Goal: Transaction & Acquisition: Download file/media

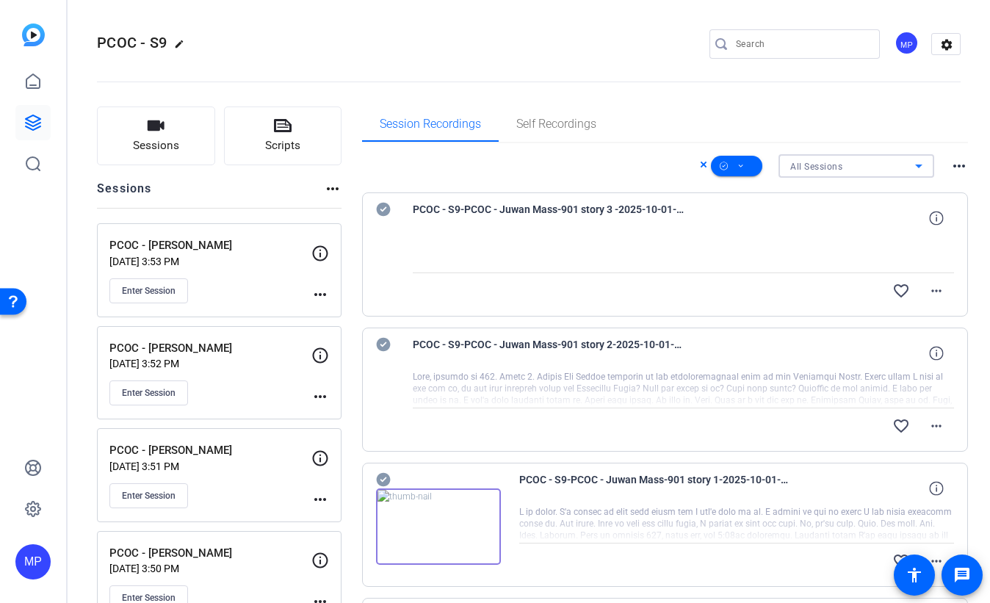
click at [858, 173] on div "All Sessions" at bounding box center [852, 166] width 125 height 18
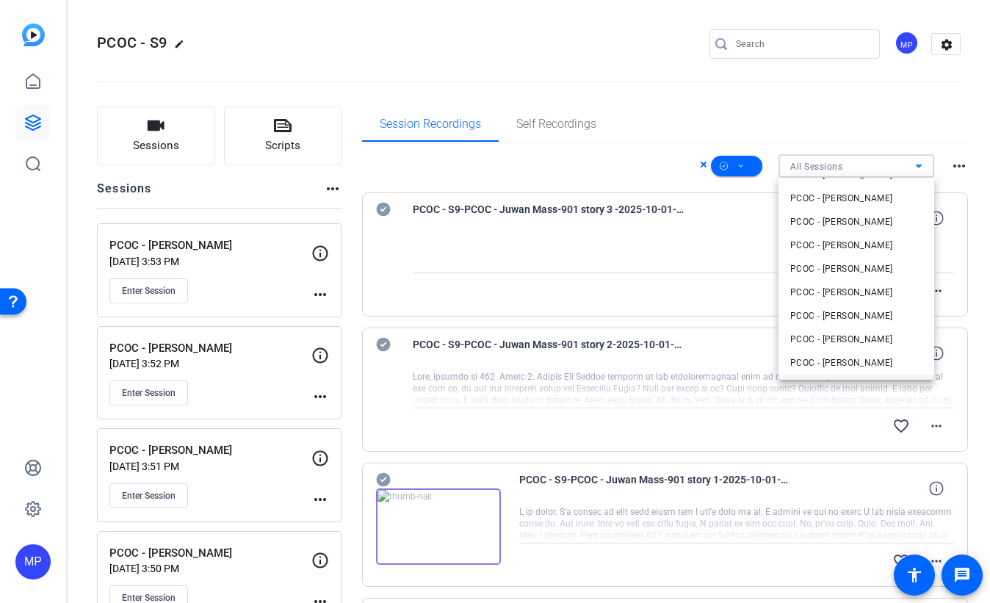
scroll to position [83, 0]
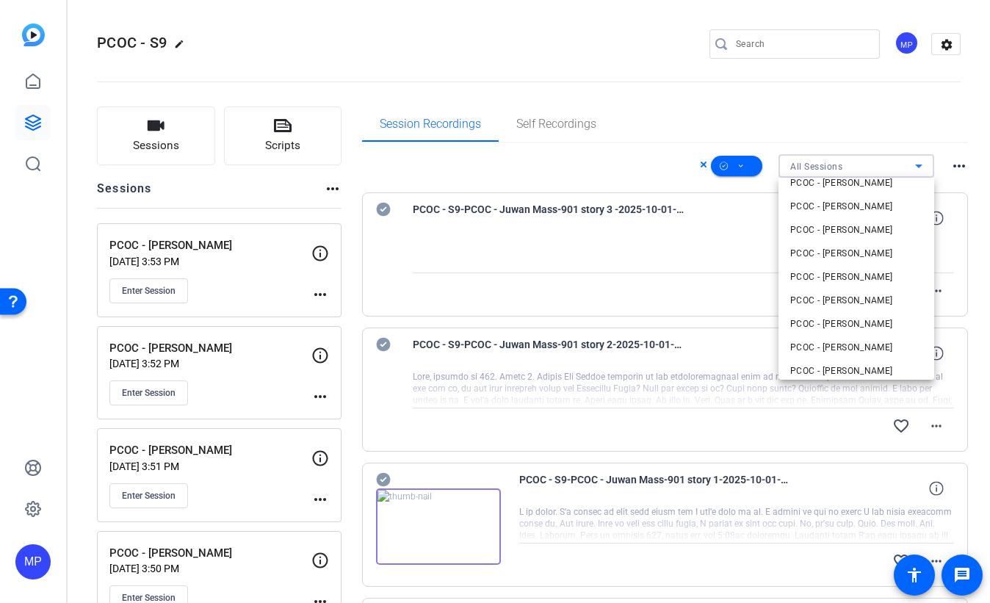
click at [878, 349] on mat-option "PCOC - [PERSON_NAME]" at bounding box center [856, 347] width 156 height 23
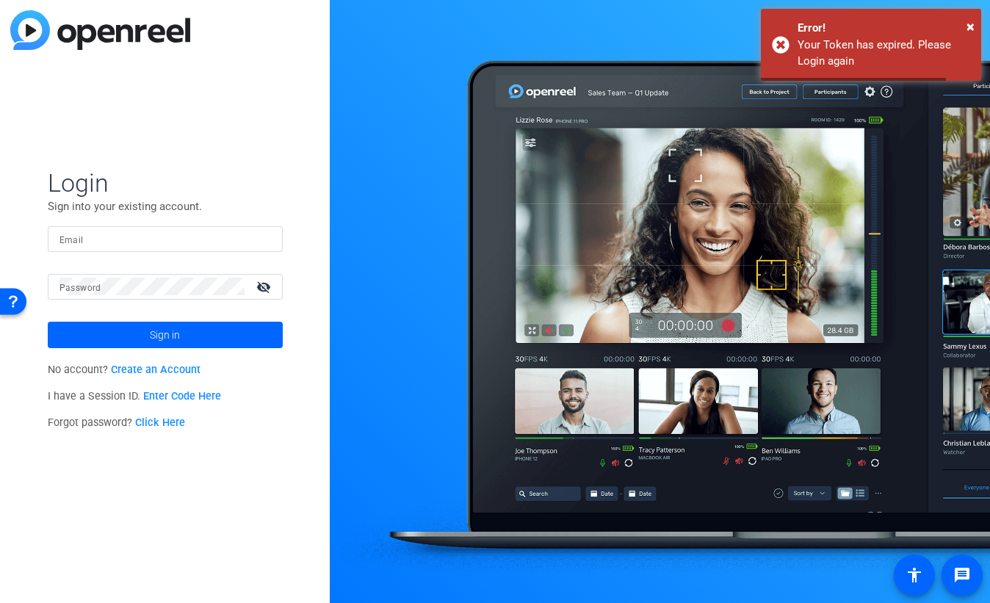
type input "[EMAIL_ADDRESS][DOMAIN_NAME]"
click at [200, 335] on span at bounding box center [165, 334] width 235 height 35
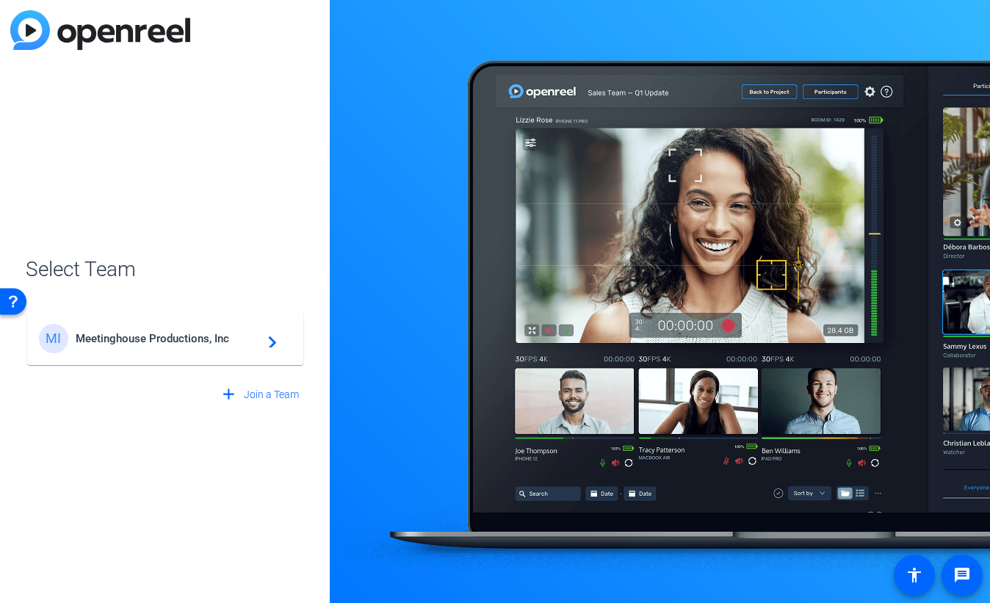
click at [145, 343] on span "Meetinghouse Productions, Inc" at bounding box center [168, 338] width 184 height 13
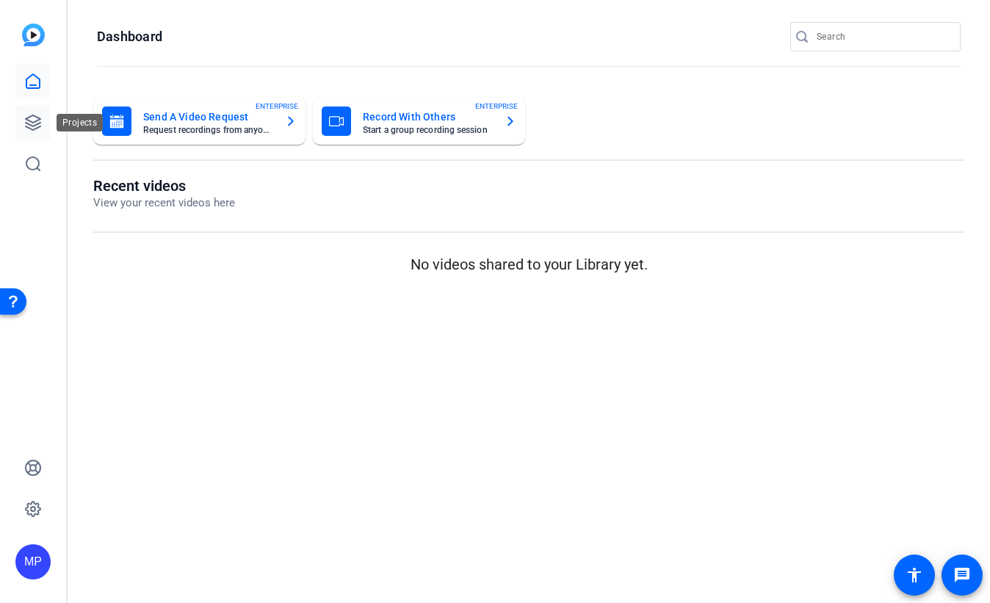
click at [29, 121] on icon at bounding box center [33, 122] width 15 height 15
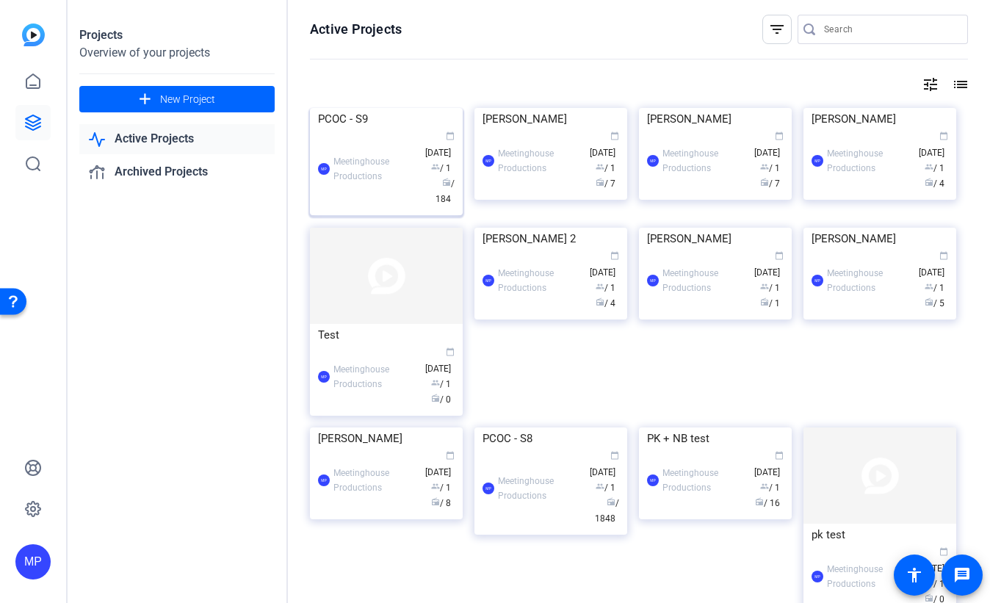
click at [359, 130] on div "PCOC - S9" at bounding box center [386, 119] width 137 height 22
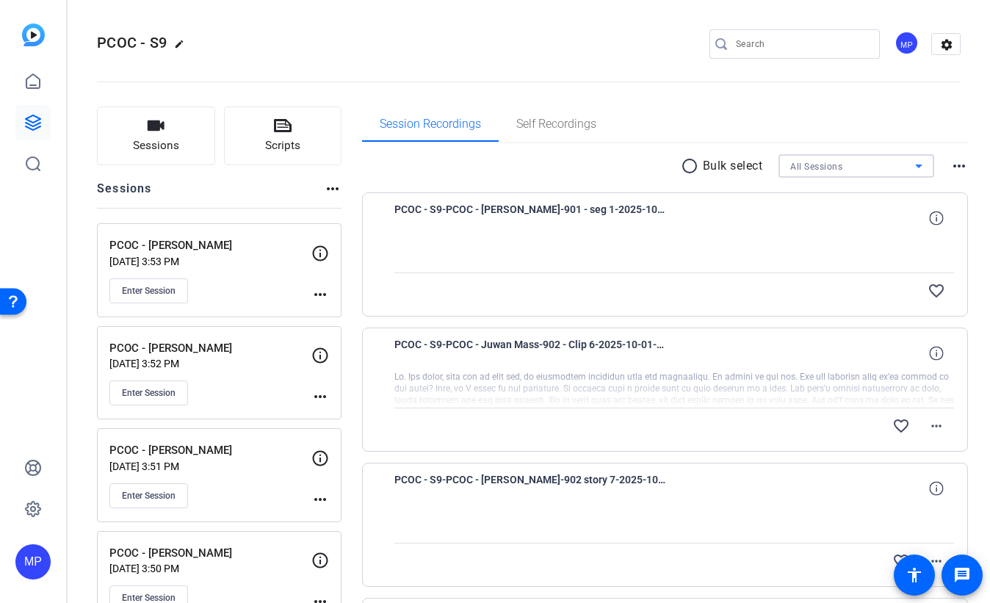
click at [856, 165] on div "All Sessions" at bounding box center [852, 166] width 125 height 18
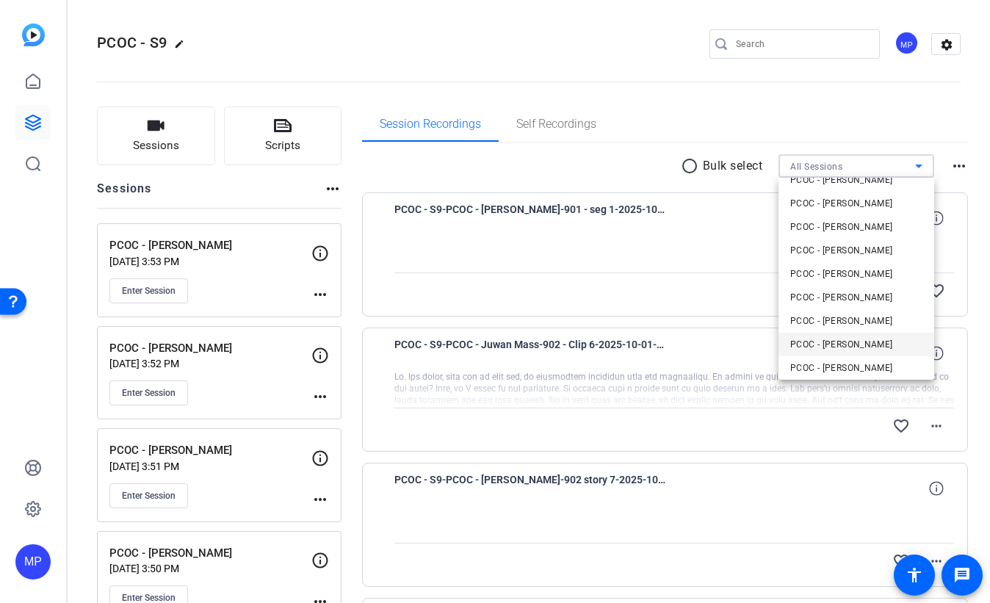
scroll to position [80, 0]
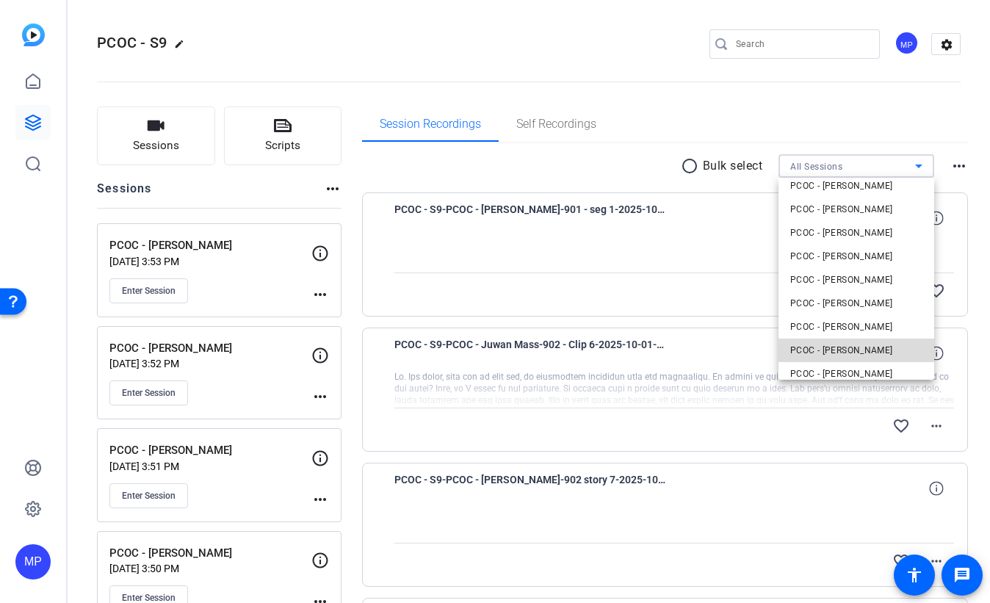
click at [883, 349] on mat-option "PCOC - [PERSON_NAME]" at bounding box center [856, 350] width 156 height 23
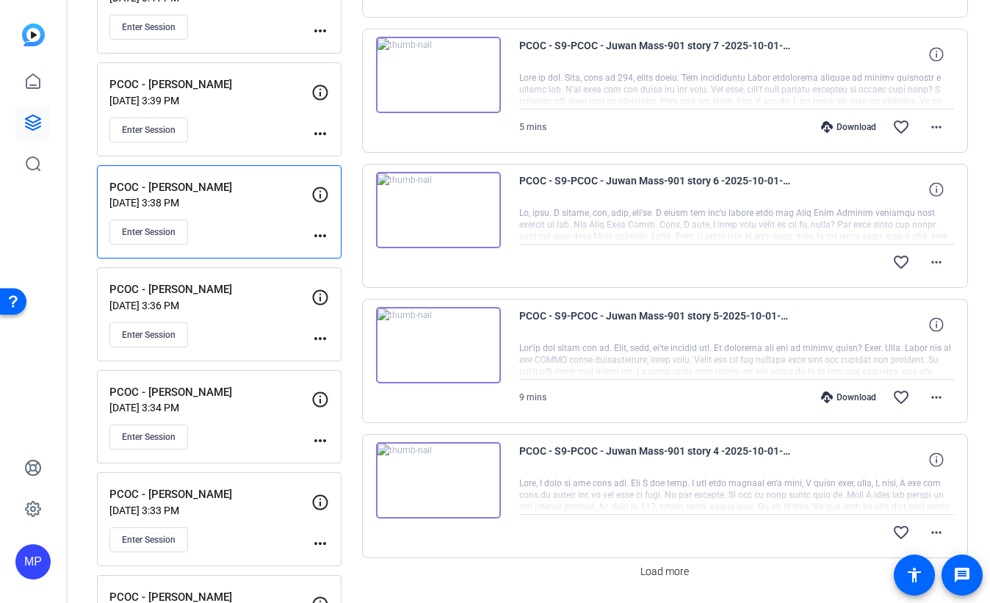
scroll to position [1064, 0]
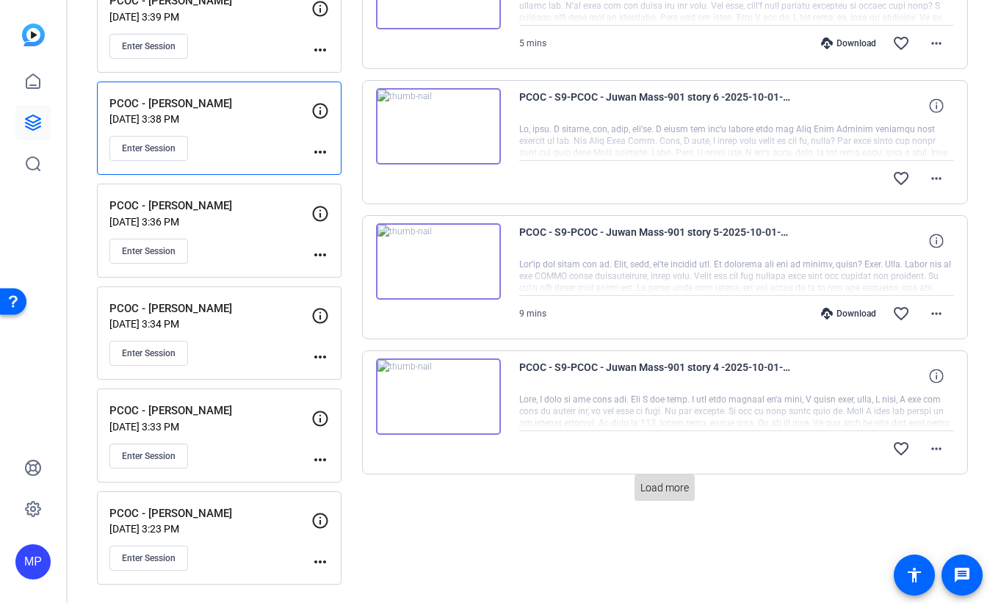
click at [679, 490] on span "Load more" at bounding box center [664, 487] width 48 height 15
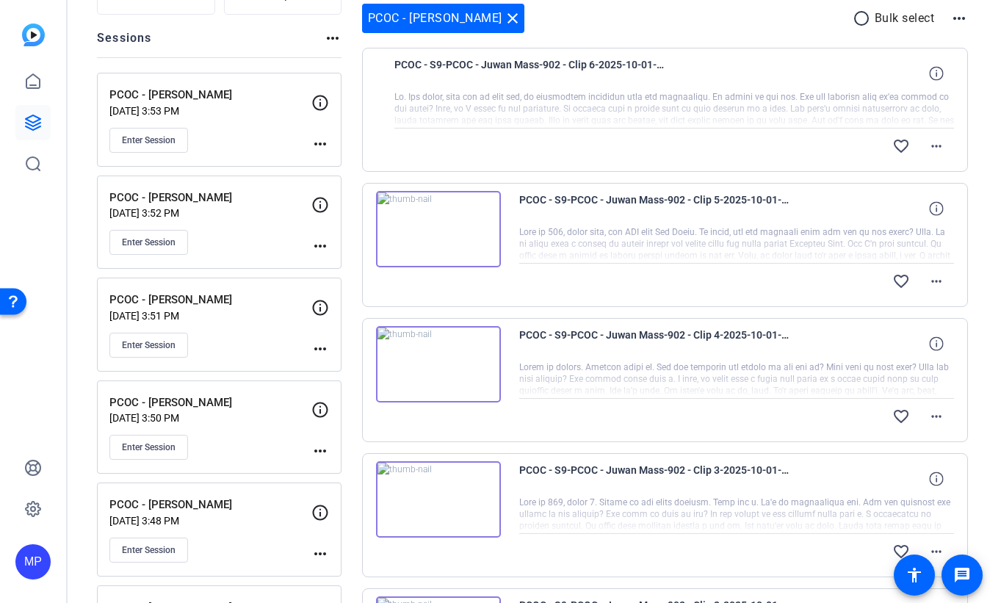
scroll to position [0, 0]
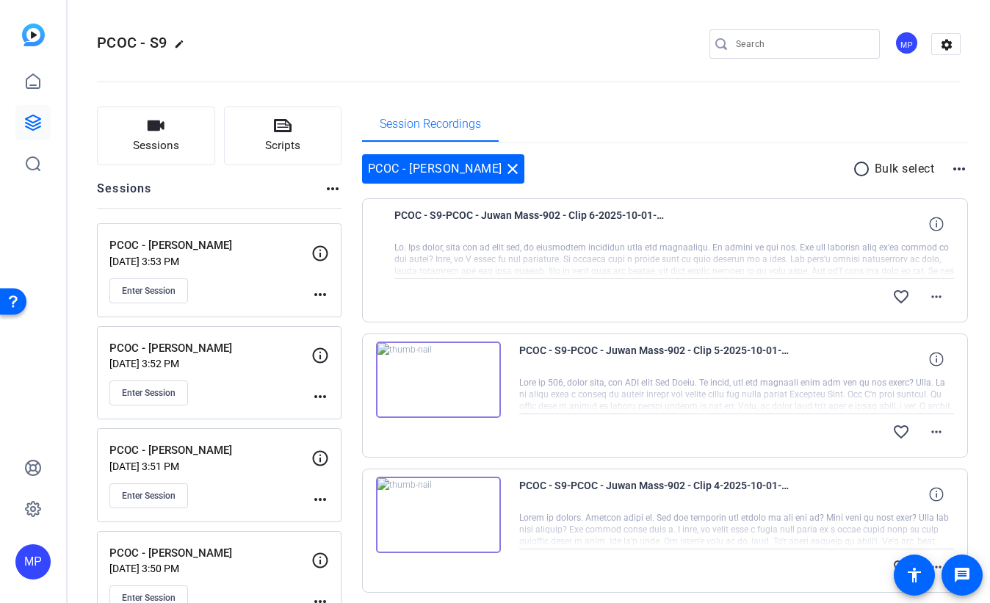
click at [861, 166] on mat-icon "radio_button_unchecked" at bounding box center [864, 169] width 22 height 18
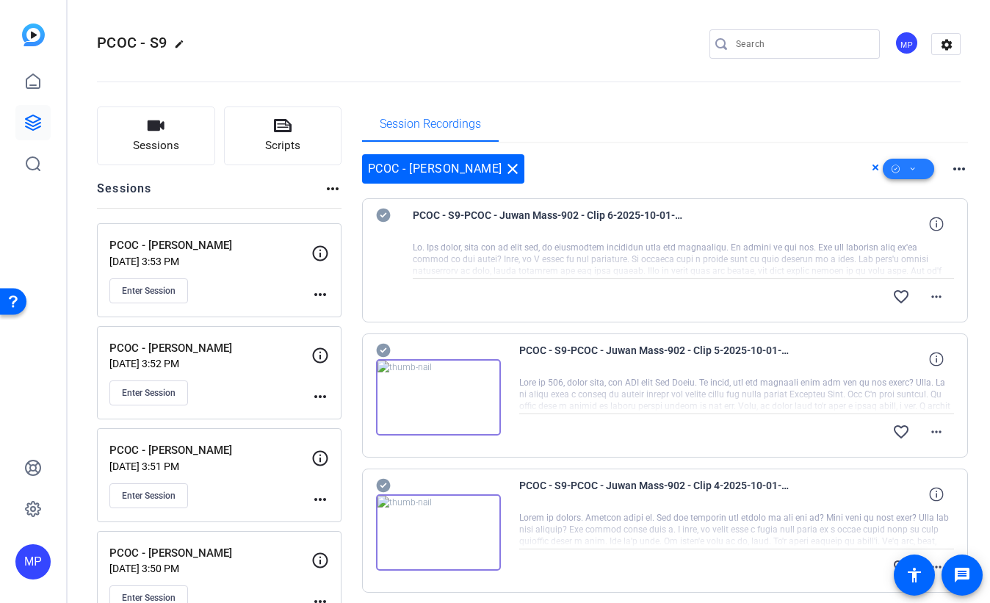
click at [915, 170] on icon at bounding box center [912, 169] width 7 height 18
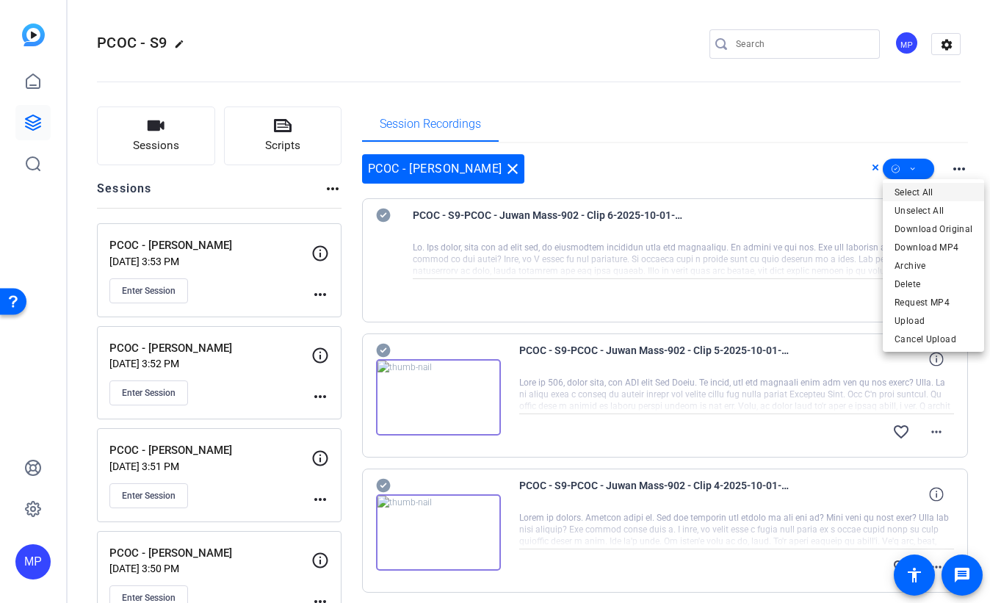
click at [939, 195] on span "Select All" at bounding box center [933, 193] width 78 height 18
click at [378, 216] on div at bounding box center [495, 301] width 990 height 603
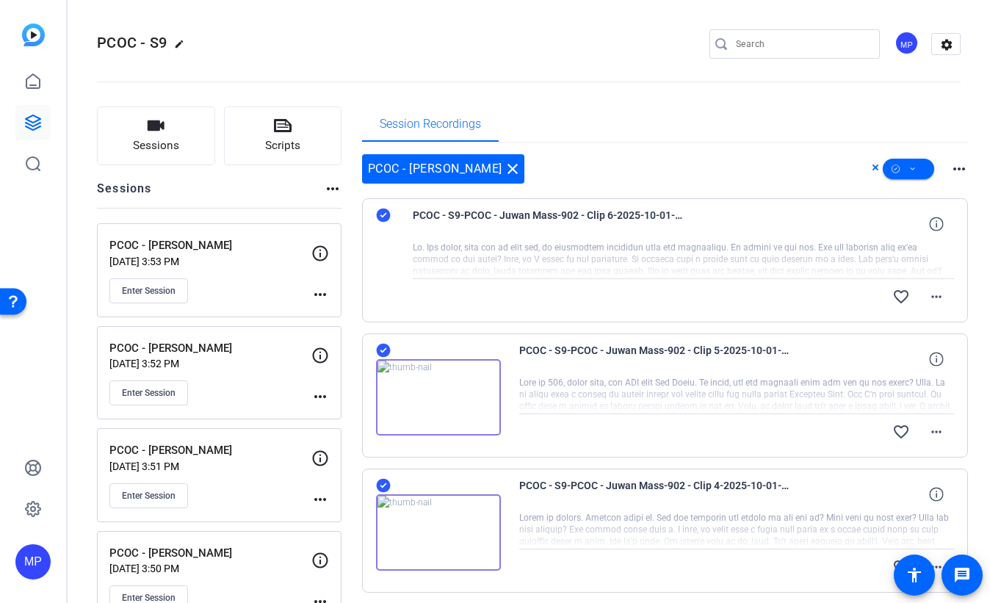
drag, startPoint x: 382, startPoint y: 217, endPoint x: 377, endPoint y: 225, distance: 8.6
click at [382, 217] on icon at bounding box center [383, 216] width 14 height 14
click at [913, 168] on icon at bounding box center [912, 169] width 7 height 18
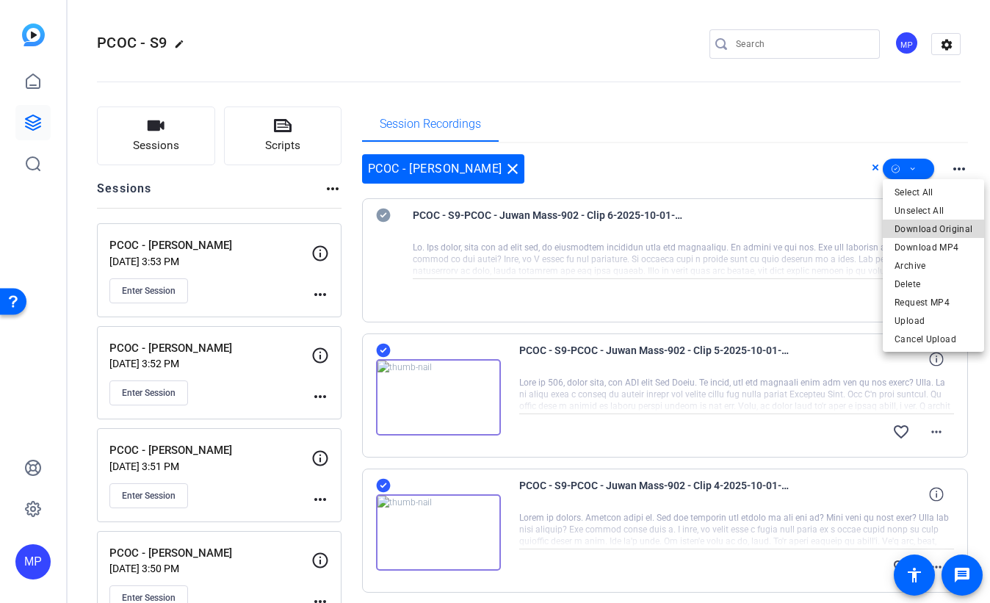
click at [944, 230] on span "Download Original" at bounding box center [933, 229] width 78 height 18
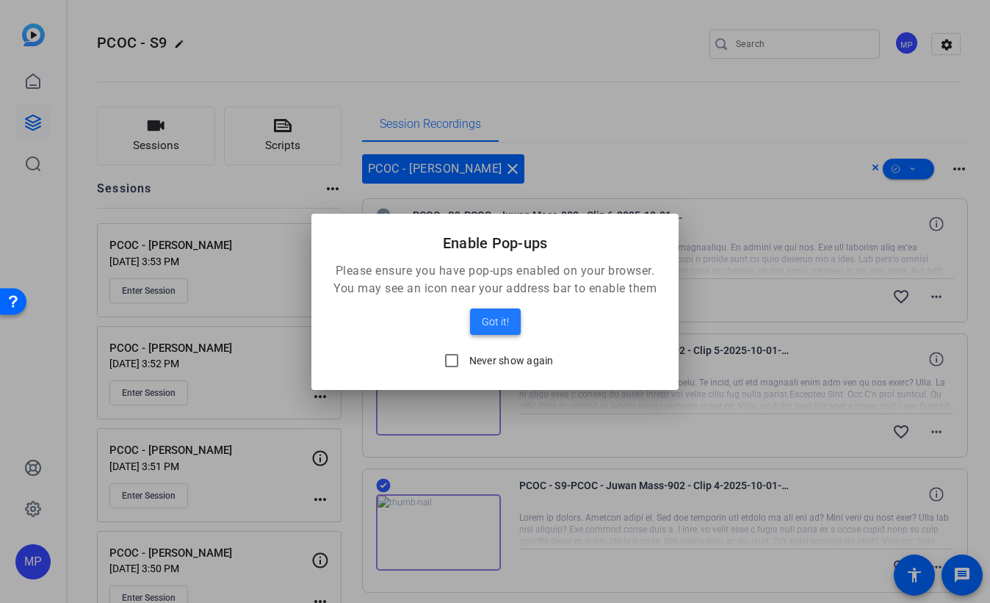
click at [496, 321] on span "Got it!" at bounding box center [495, 322] width 27 height 18
